Goal: Task Accomplishment & Management: Use online tool/utility

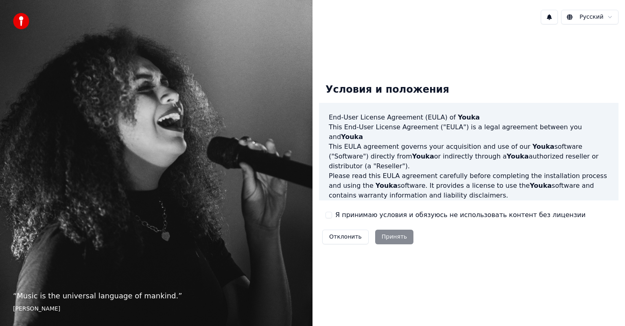
click at [333, 212] on div "Я принимаю условия и обязуюсь не использовать контент без лицензии" at bounding box center [455, 215] width 260 height 10
click at [330, 216] on button "Я принимаю условия и обязуюсь не использовать контент без лицензии" at bounding box center [328, 215] width 7 height 7
click at [329, 217] on button "Я принимаю условия и обязуюсь не использовать контент без лицензии" at bounding box center [328, 215] width 7 height 7
click at [329, 215] on button "Я принимаю условия и обязуюсь не использовать контент без лицензии" at bounding box center [328, 215] width 7 height 7
click at [382, 237] on button "Принять" at bounding box center [394, 237] width 39 height 15
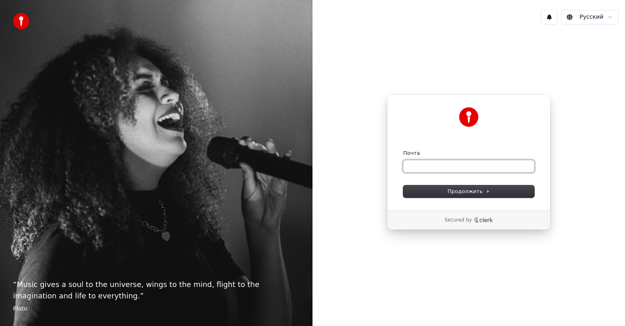
click at [431, 165] on input "Почта" at bounding box center [468, 166] width 131 height 12
click at [486, 191] on icon at bounding box center [488, 191] width 4 height 4
click at [421, 168] on input "Почта" at bounding box center [468, 166] width 131 height 12
click at [415, 165] on input "Почта" at bounding box center [468, 166] width 131 height 12
click at [418, 165] on input "Почта" at bounding box center [468, 166] width 131 height 12
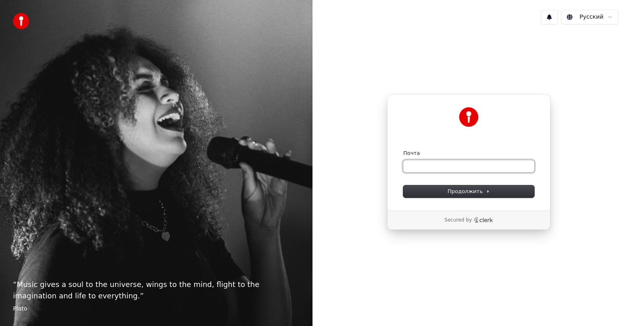
click at [418, 165] on input "Почта" at bounding box center [468, 166] width 131 height 12
click at [442, 166] on input "Почта" at bounding box center [468, 166] width 131 height 12
click at [425, 168] on input "Почта" at bounding box center [468, 166] width 131 height 12
click at [423, 166] on input "Почта" at bounding box center [468, 166] width 131 height 12
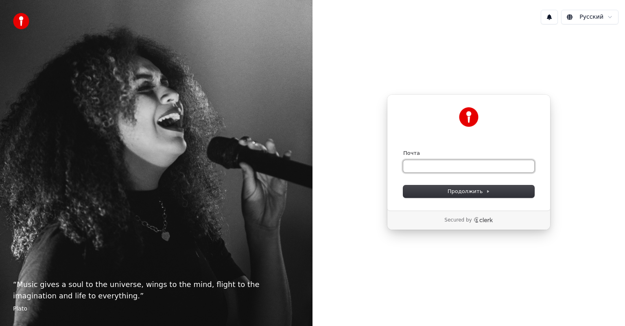
click at [411, 161] on input "Почта" at bounding box center [468, 166] width 131 height 12
type input "*"
click at [411, 164] on input "Почта" at bounding box center [468, 166] width 131 height 12
type input "*"
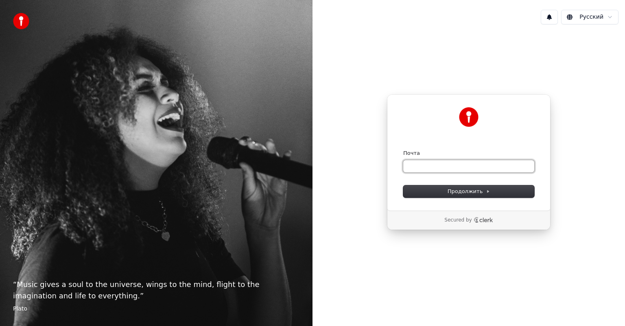
click at [412, 164] on input "Почта" at bounding box center [468, 166] width 131 height 12
click at [474, 165] on input "Почта" at bounding box center [468, 166] width 131 height 12
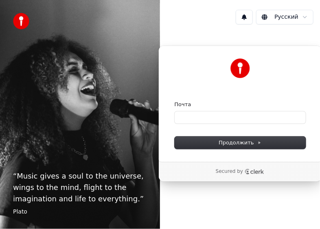
drag, startPoint x: 207, startPoint y: 1, endPoint x: 259, endPoint y: 8, distance: 53.0
click at [267, 8] on div "Русский Продолжить с помощью Google или Почта Продолжить Secured by" at bounding box center [240, 114] width 160 height 229
click at [185, 117] on input "Почта" at bounding box center [239, 117] width 131 height 12
type input "*"
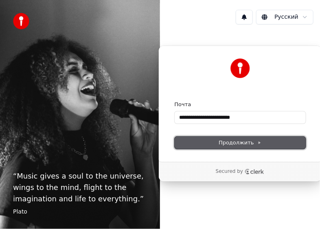
click at [248, 144] on span "Продолжить" at bounding box center [239, 142] width 43 height 7
type input "**********"
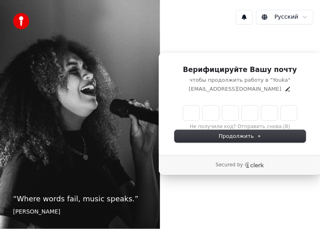
click at [192, 107] on input "Enter verification code" at bounding box center [248, 113] width 130 height 15
type input "******"
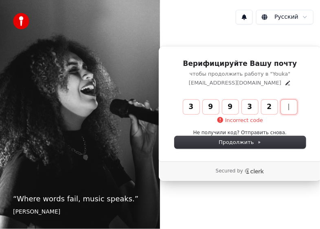
type input "******"
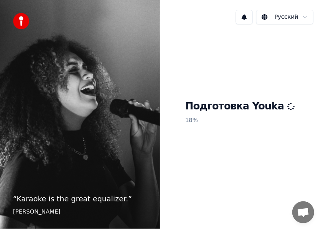
click at [243, 146] on div "Подготовка Youka 18 %" at bounding box center [240, 113] width 160 height 165
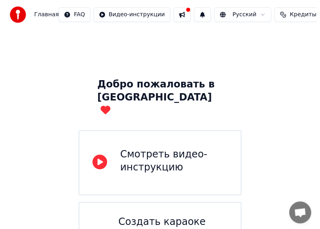
scroll to position [41, 0]
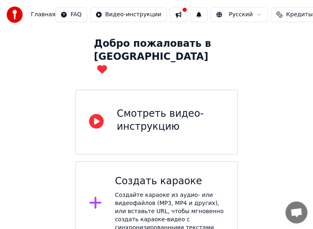
click at [100, 197] on icon at bounding box center [95, 203] width 12 height 12
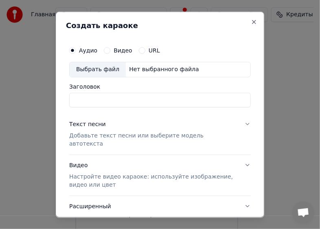
click at [98, 96] on input "Заголовок" at bounding box center [159, 99] width 181 height 15
type input "*"
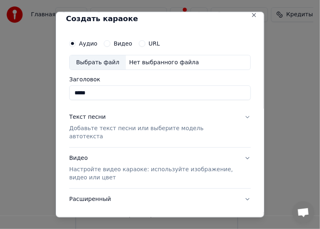
scroll to position [0, 0]
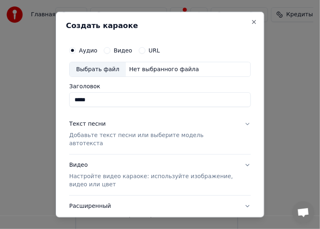
click at [213, 31] on div "Создать караоке" at bounding box center [160, 27] width 188 height 11
click at [101, 67] on div "Выбрать файл" at bounding box center [98, 69] width 56 height 15
type input "**********"
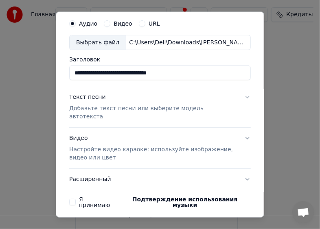
scroll to position [48, 0]
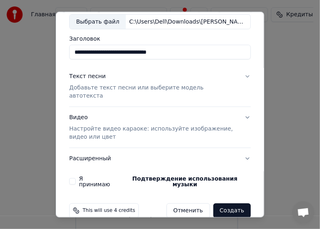
click at [170, 88] on p "Добавьте текст песни или выберите модель автотекста" at bounding box center [153, 92] width 168 height 16
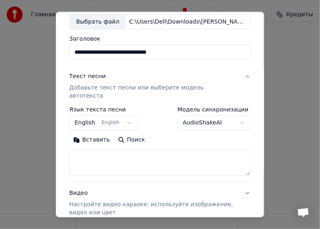
click at [92, 150] on textarea at bounding box center [159, 163] width 181 height 26
click at [119, 133] on button "Поиск" at bounding box center [131, 139] width 35 height 13
click at [93, 133] on button "Вставить" at bounding box center [91, 139] width 45 height 13
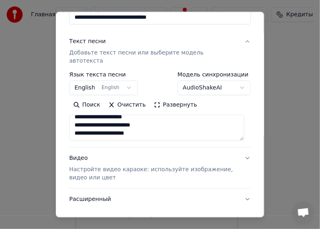
scroll to position [123, 0]
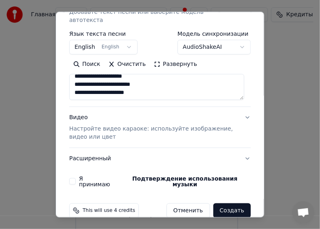
click at [120, 125] on p "Настройте видео караоке: используйте изображение, видео или цвет" at bounding box center [153, 133] width 168 height 16
type textarea "**********"
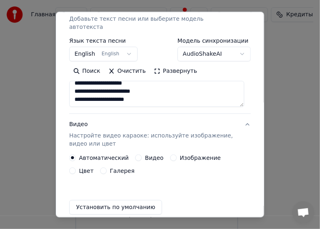
scroll to position [114, 0]
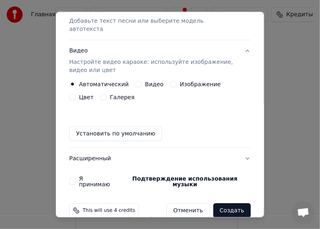
click at [170, 81] on button "Изображение" at bounding box center [173, 84] width 7 height 7
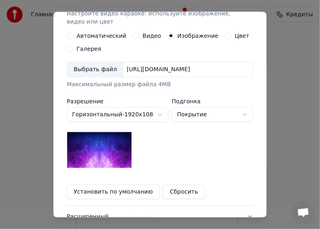
scroll to position [155, 0]
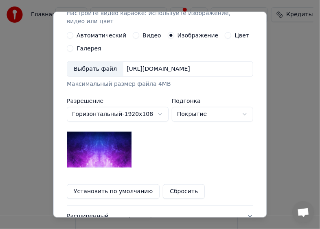
click at [104, 70] on div "Выбрать файл" at bounding box center [95, 69] width 56 height 15
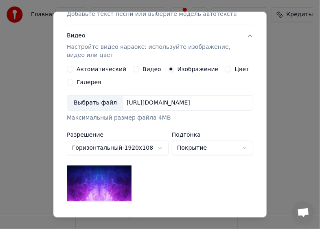
scroll to position [74, 0]
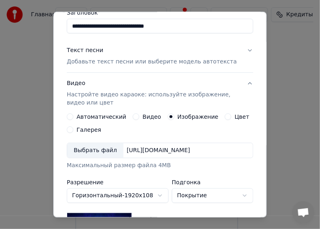
click at [68, 116] on button "Автоматический" at bounding box center [70, 116] width 7 height 7
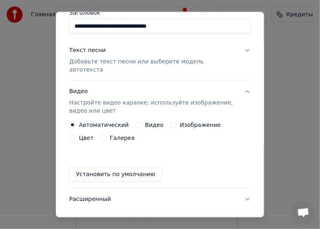
scroll to position [114, 0]
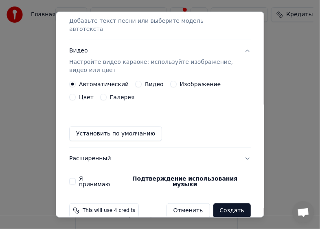
click at [73, 178] on button "Я принимаю Подтверждение использования музыки" at bounding box center [72, 181] width 7 height 7
click at [198, 148] on button "Расширенный" at bounding box center [159, 158] width 181 height 21
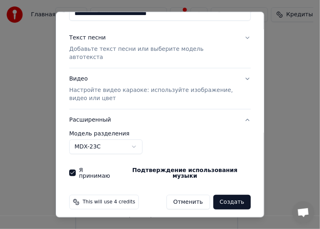
scroll to position [78, 0]
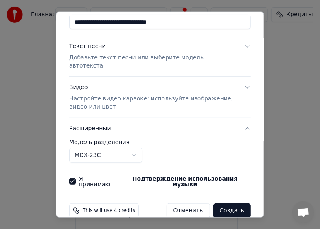
click at [225, 203] on button "Создать" at bounding box center [231, 210] width 37 height 15
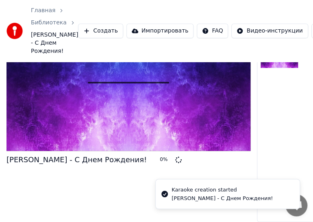
scroll to position [62, 0]
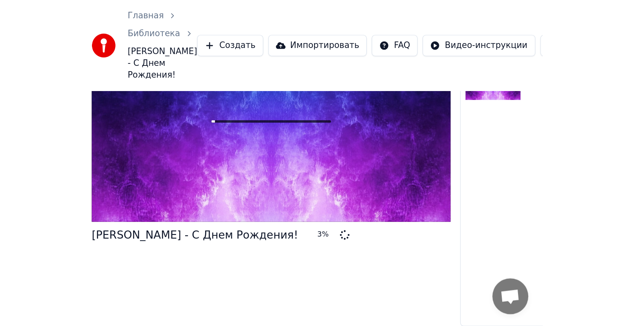
scroll to position [0, 0]
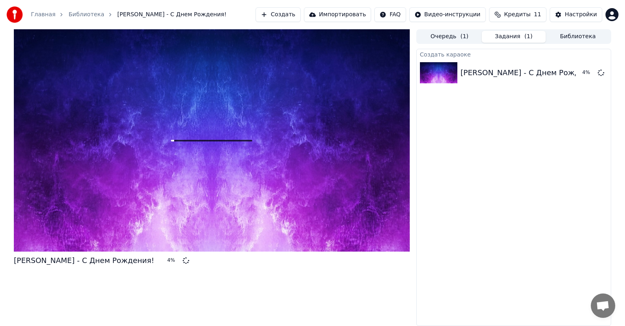
click at [319, 37] on button "Очередь ( 1 )" at bounding box center [449, 37] width 64 height 12
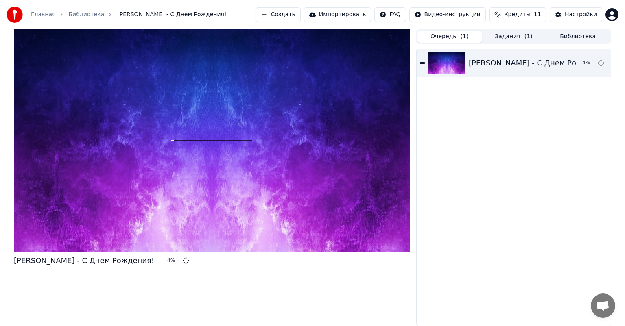
click at [319, 37] on button "Задания ( 1 )" at bounding box center [513, 37] width 64 height 12
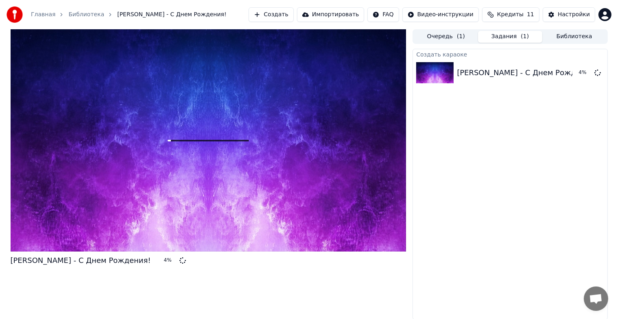
click at [319, 37] on button "Библиотека" at bounding box center [574, 37] width 64 height 12
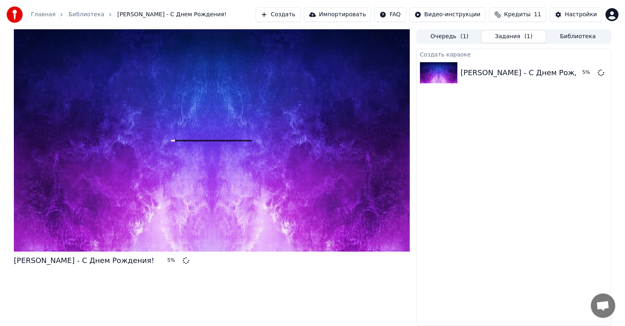
click at [319, 37] on button "Задания ( 1 )" at bounding box center [513, 37] width 64 height 12
click at [319, 15] on span "Кредиты" at bounding box center [517, 15] width 26 height 8
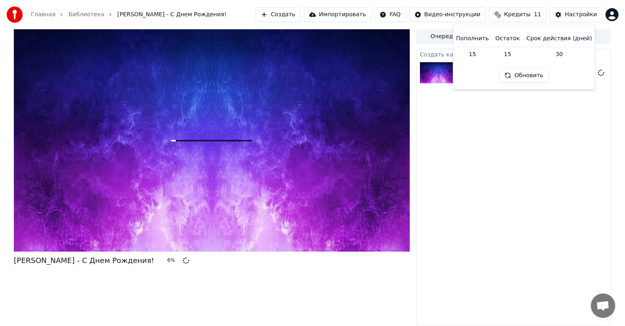
click at [319, 111] on div "Создать караоке [PERSON_NAME] - С Днем Рождения! 6 %" at bounding box center [513, 187] width 195 height 277
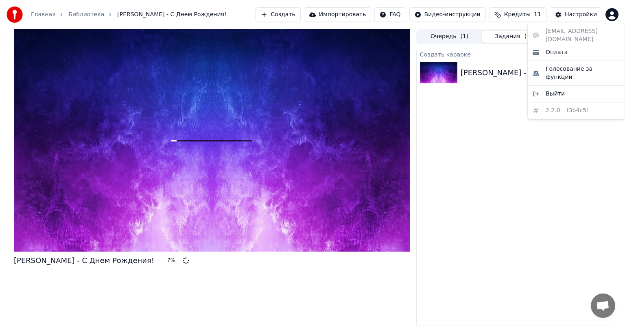
click at [319, 17] on html "Главная Библиотека [PERSON_NAME] - С Днем Рождения! Создать Импортировать FAQ В…" at bounding box center [312, 163] width 625 height 326
click at [319, 48] on span "Оплата" at bounding box center [556, 52] width 22 height 8
click at [319, 133] on div "Создать караоке [PERSON_NAME] - С Днем Рождения! 12 %" at bounding box center [513, 187] width 195 height 277
click at [319, 116] on div "Создать караоке [PERSON_NAME] - С Днем Рождения! 15 %" at bounding box center [513, 187] width 195 height 277
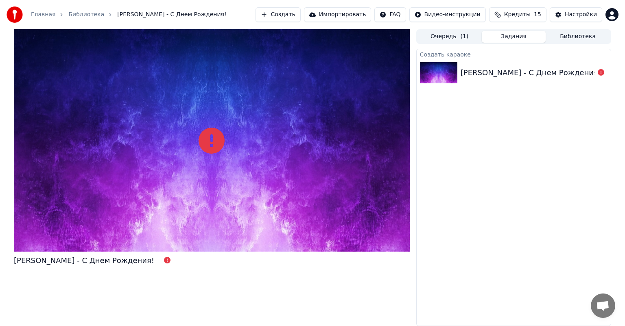
click at [319, 116] on div "Создать караоке [PERSON_NAME] - С Днем Рождения!" at bounding box center [513, 187] width 195 height 277
click at [319, 38] on button "Очередь ( 1 )" at bounding box center [449, 37] width 64 height 12
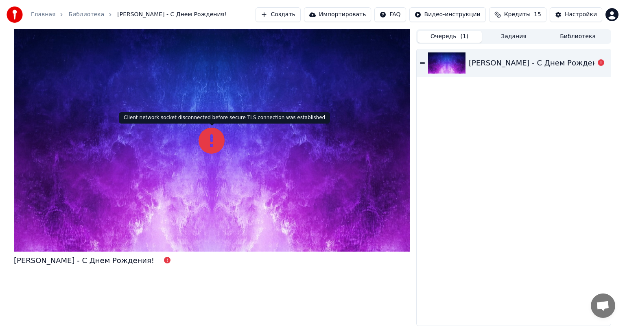
click at [214, 138] on icon at bounding box center [211, 141] width 26 height 26
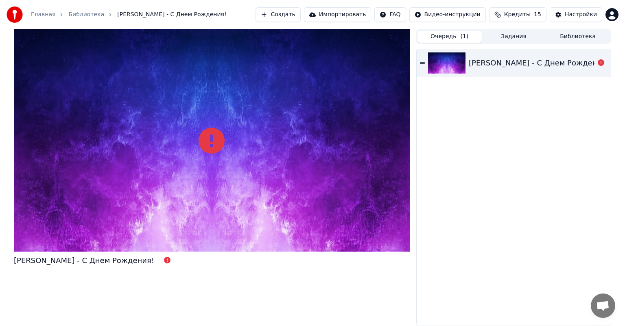
click at [168, 229] on div "[PERSON_NAME] - С Днем Рождения!" at bounding box center [212, 260] width 396 height 11
click at [319, 67] on div "[PERSON_NAME] - С Днем Рождения!" at bounding box center [538, 62] width 140 height 11
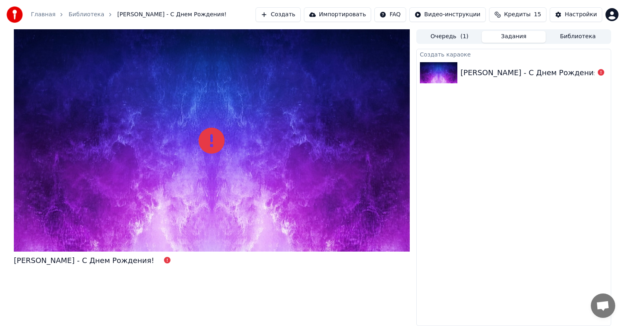
click at [319, 39] on button "Задания" at bounding box center [513, 37] width 64 height 12
click at [319, 36] on button "Очередь ( 1 )" at bounding box center [449, 37] width 64 height 12
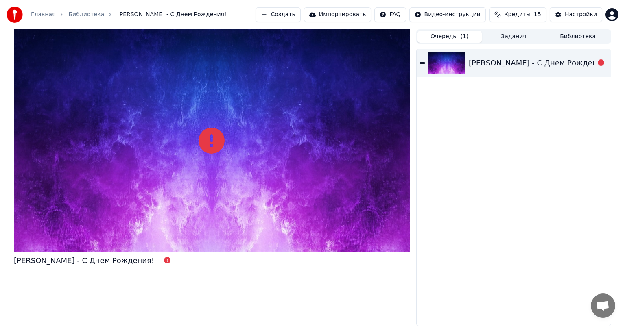
click at [319, 40] on button "Очередь ( 1 )" at bounding box center [449, 37] width 64 height 12
click at [319, 62] on div "[PERSON_NAME] - С Днем Рождения!" at bounding box center [538, 62] width 140 height 11
click at [319, 63] on icon at bounding box center [422, 63] width 5 height 6
click at [319, 60] on div "[PERSON_NAME] - С Днем Рождения!" at bounding box center [538, 62] width 140 height 11
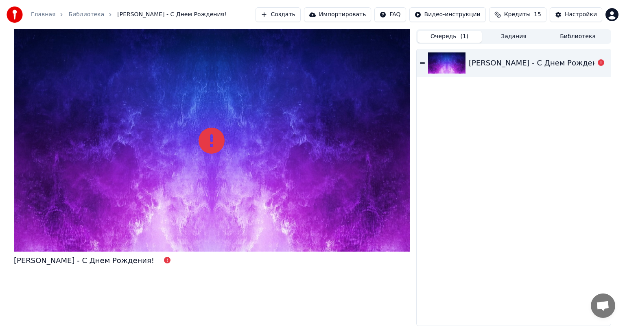
click at [319, 60] on div "[PERSON_NAME] - С Днем Рождения!" at bounding box center [538, 62] width 140 height 11
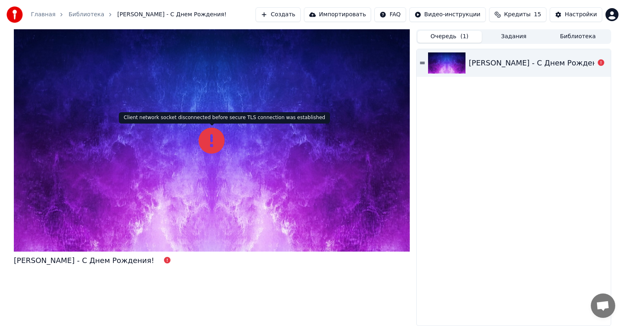
click at [201, 146] on icon at bounding box center [211, 141] width 26 height 26
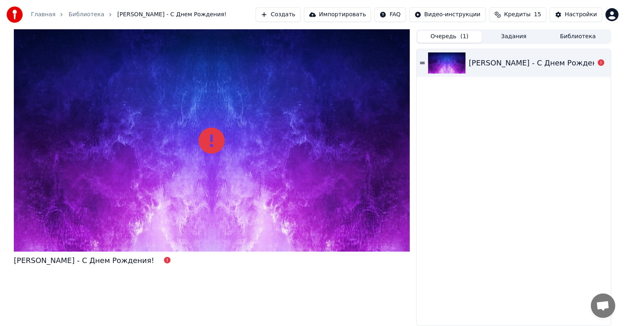
drag, startPoint x: 293, startPoint y: 115, endPoint x: 246, endPoint y: 127, distance: 47.8
click at [285, 117] on div at bounding box center [212, 140] width 396 height 222
click at [319, 12] on div "Настройки" at bounding box center [580, 15] width 32 height 8
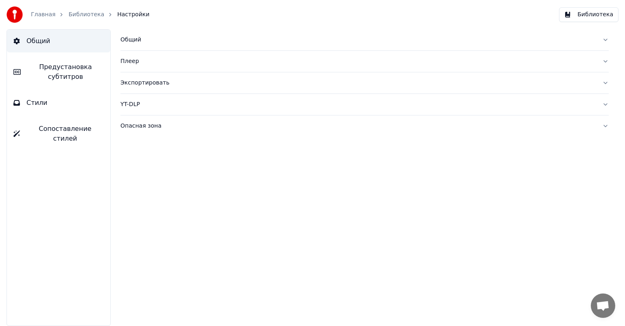
click at [75, 14] on link "Библиотека" at bounding box center [86, 15] width 36 height 8
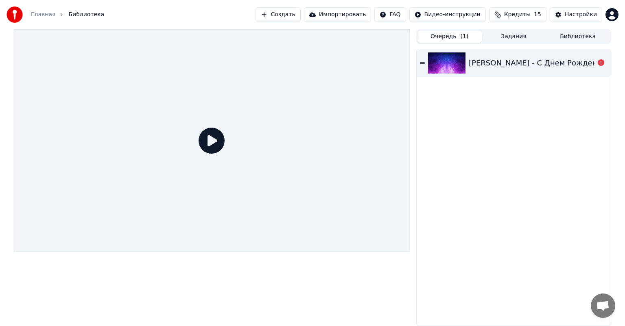
click at [319, 184] on div "[PERSON_NAME] - С Днем Рождения!" at bounding box center [513, 187] width 194 height 277
click at [319, 33] on button "Задания" at bounding box center [513, 37] width 64 height 12
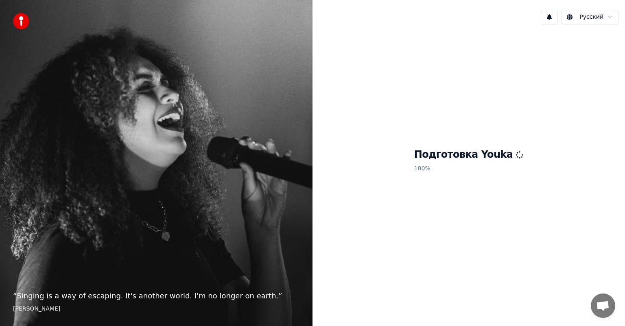
click at [616, 109] on div "Подготовка Youka 100 %" at bounding box center [468, 162] width 312 height 263
